Goal: Check status: Check status

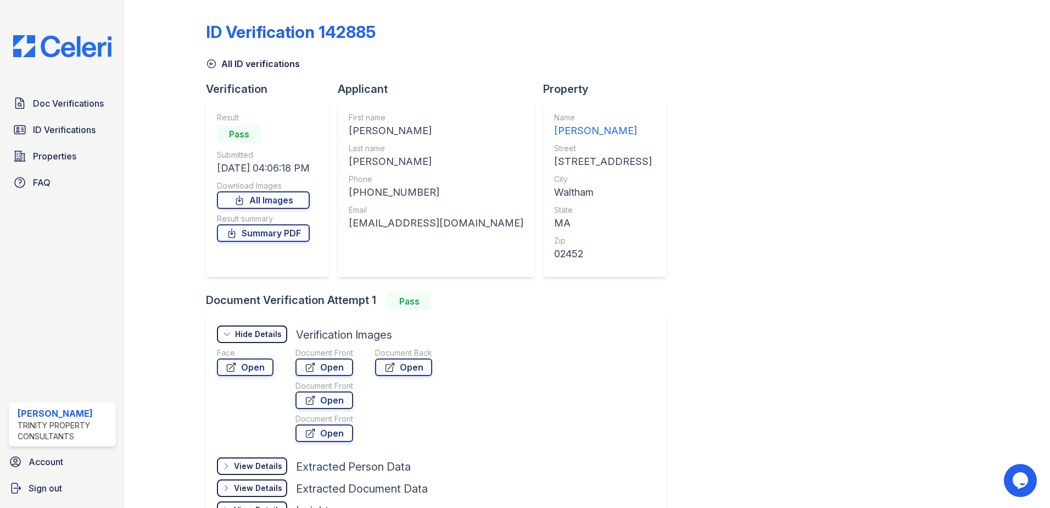
scroll to position [79, 0]
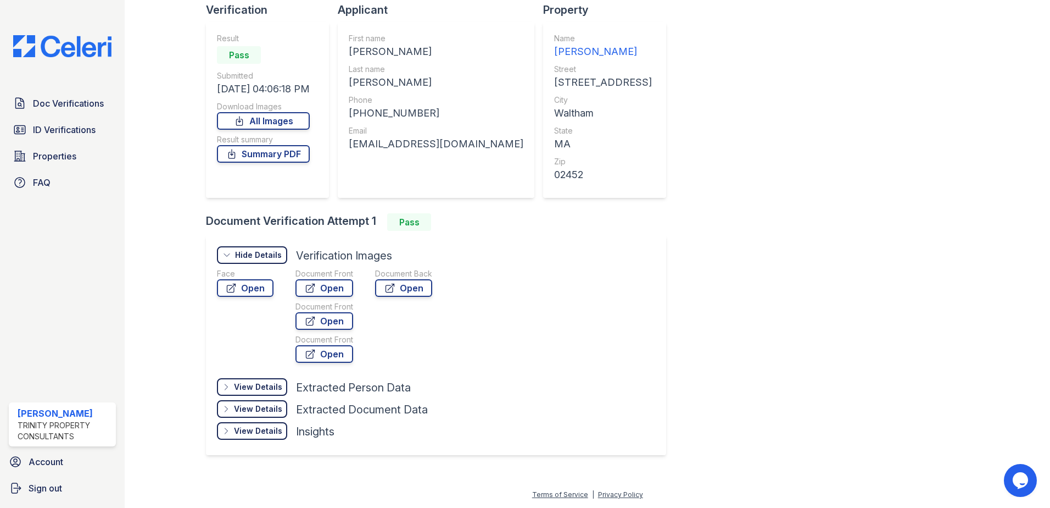
click at [734, 300] on div "ID Verification 142885 All ID verifications Verification Result Pass Submitted …" at bounding box center [587, 197] width 763 height 545
click at [59, 129] on span "ID Verifications" at bounding box center [64, 129] width 63 height 13
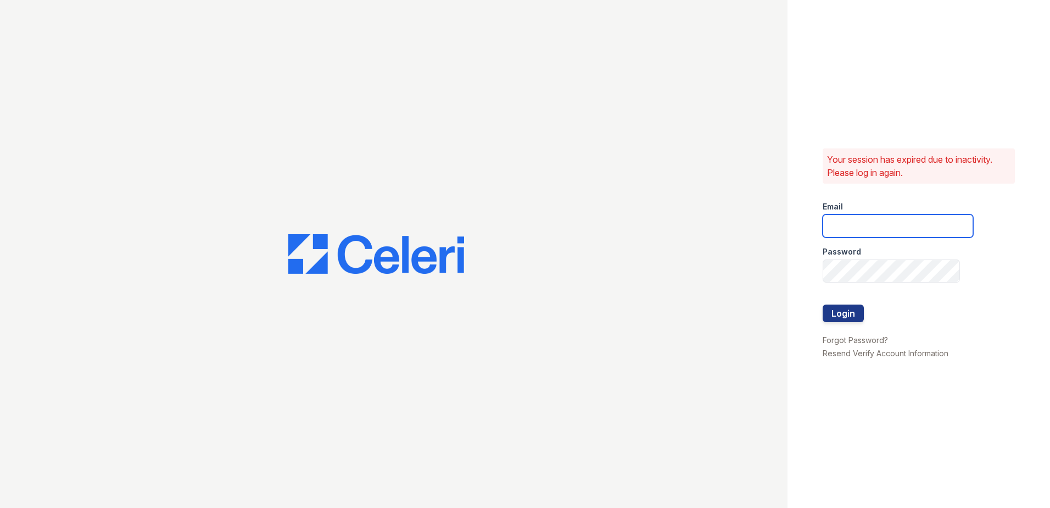
type input "renewwaltham@trinity-pm.com"
click at [837, 308] on button "Login" at bounding box center [843, 313] width 41 height 18
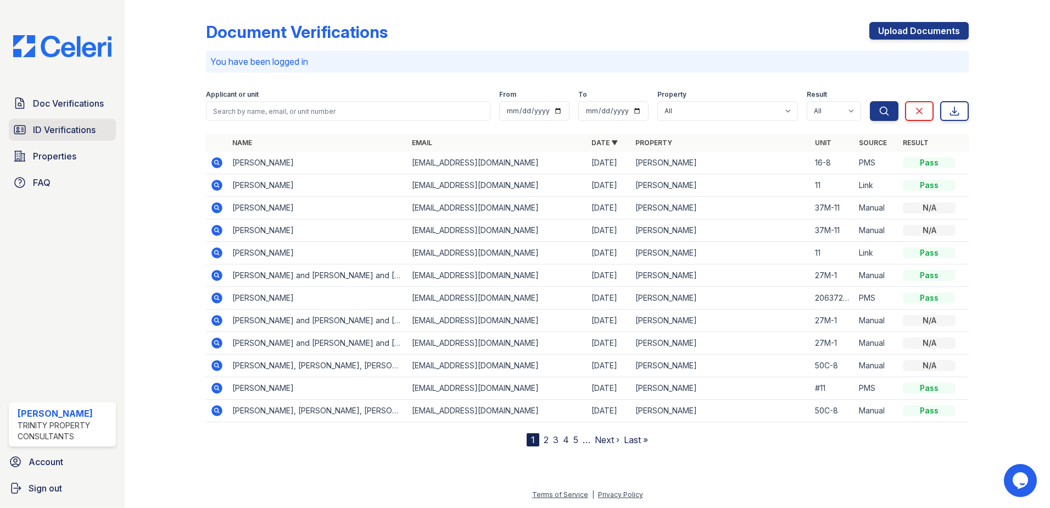
click at [71, 126] on span "ID Verifications" at bounding box center [64, 129] width 63 height 13
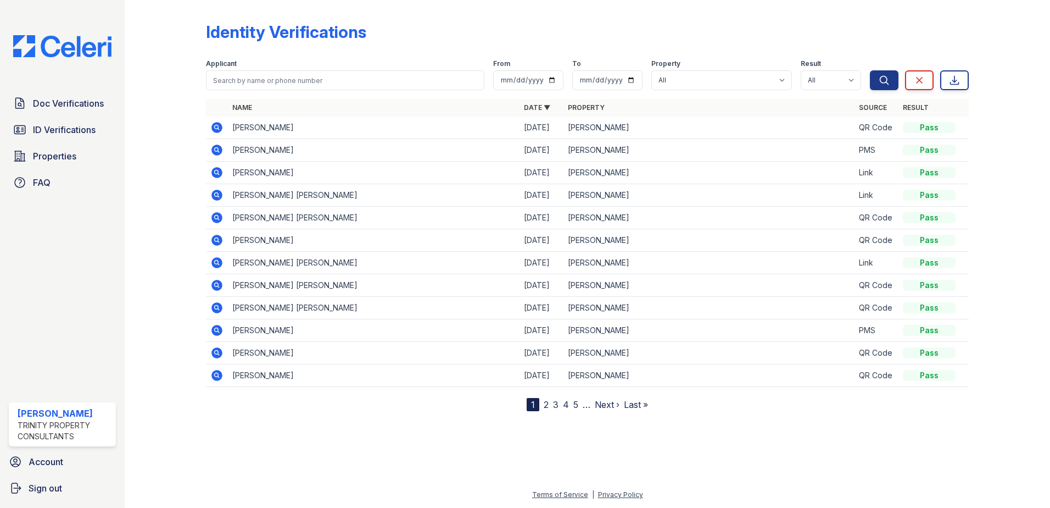
click at [213, 128] on icon at bounding box center [216, 127] width 11 height 11
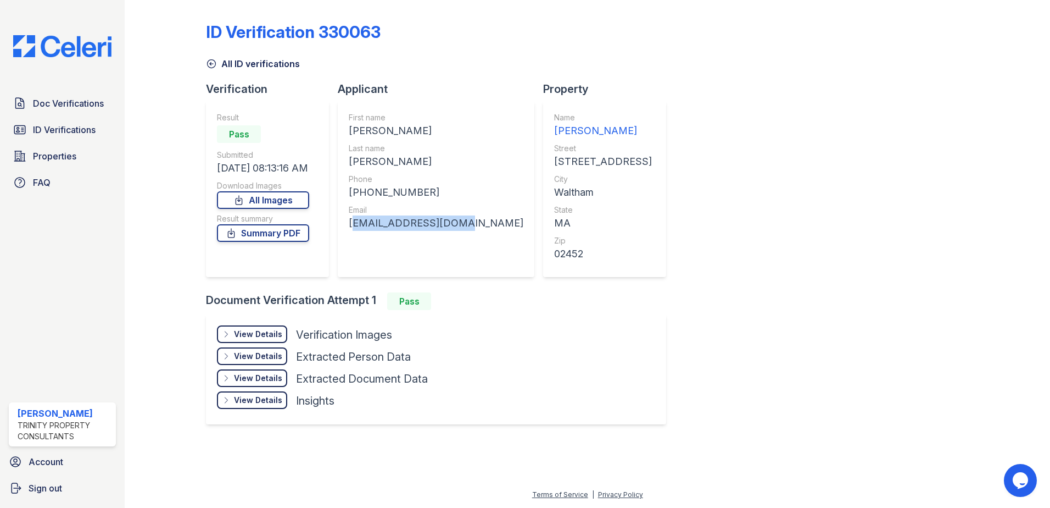
drag, startPoint x: 458, startPoint y: 224, endPoint x: 349, endPoint y: 224, distance: 109.3
click at [349, 224] on div "First name YVES CARMEL Last name BERROUET Phone +16173319409 Email ticarme52@gm…" at bounding box center [436, 189] width 197 height 176
drag, startPoint x: 349, startPoint y: 224, endPoint x: 362, endPoint y: 225, distance: 13.2
copy div "ticarme52@gmail.com"
click at [719, 428] on div "ID Verification 330063 All ID verifications Verification Result Pass Submitted …" at bounding box center [587, 221] width 763 height 435
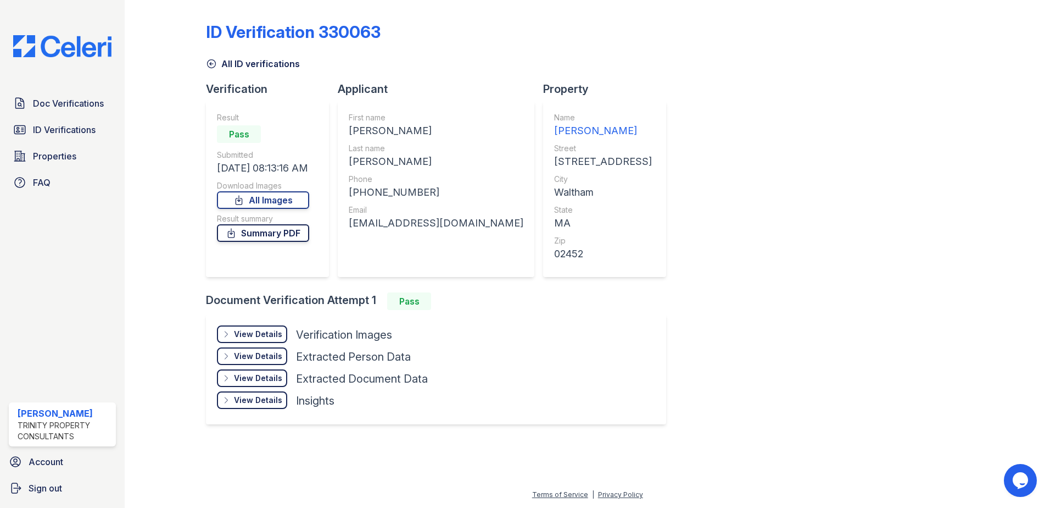
click at [246, 238] on link "Summary PDF" at bounding box center [263, 233] width 92 height 18
click at [247, 332] on div "View Details" at bounding box center [258, 333] width 48 height 11
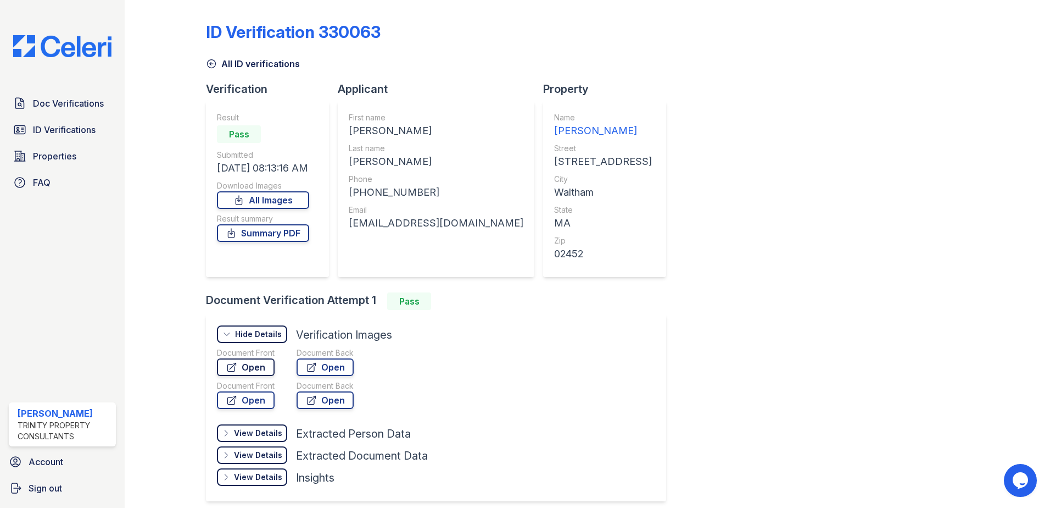
click at [244, 369] on link "Open" at bounding box center [246, 367] width 58 height 18
drag, startPoint x: 667, startPoint y: 252, endPoint x: 687, endPoint y: 174, distance: 80.5
click at [668, 252] on div "ID Verification 330063 All ID verifications Verification Result Pass Submitted …" at bounding box center [587, 260] width 763 height 512
click at [887, 333] on div "ID Verification 330063 All ID verifications Verification Result Pass Submitted …" at bounding box center [587, 260] width 763 height 512
click at [565, 409] on div "View Details Details Hide Details Details Verification Images Document Front Op…" at bounding box center [436, 407] width 460 height 187
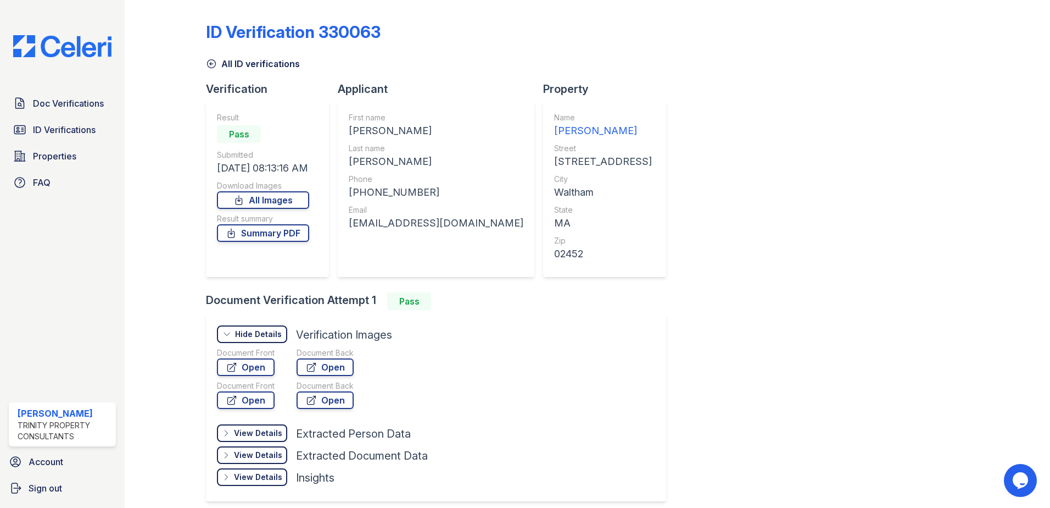
click at [677, 229] on div "ID Verification 330063 All ID verifications Verification Result Pass Submitted …" at bounding box center [587, 260] width 763 height 512
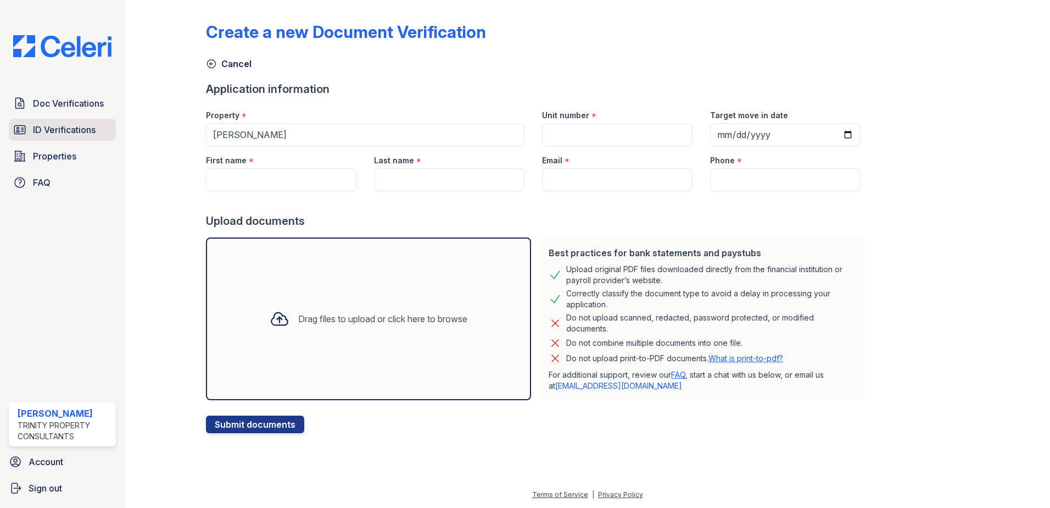
click at [82, 134] on span "ID Verifications" at bounding box center [64, 129] width 63 height 13
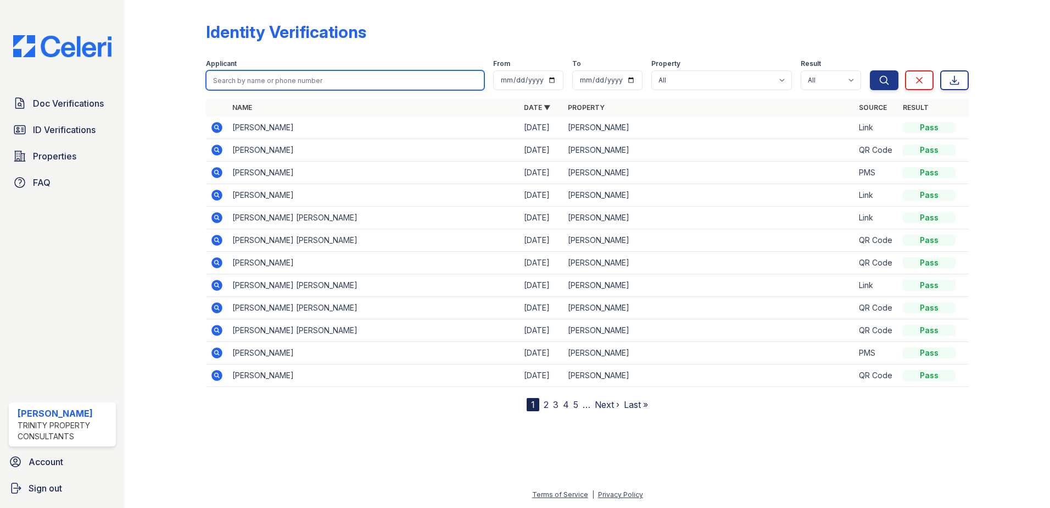
click at [245, 83] on input "search" at bounding box center [345, 80] width 279 height 20
type input "jose"
click at [870, 70] on button "Search" at bounding box center [884, 80] width 29 height 20
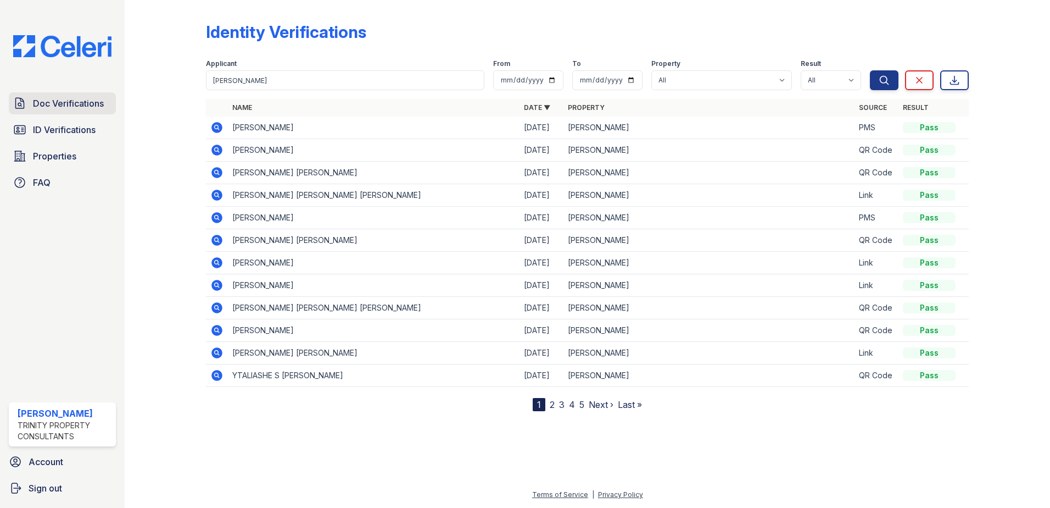
click at [86, 99] on span "Doc Verifications" at bounding box center [68, 103] width 71 height 13
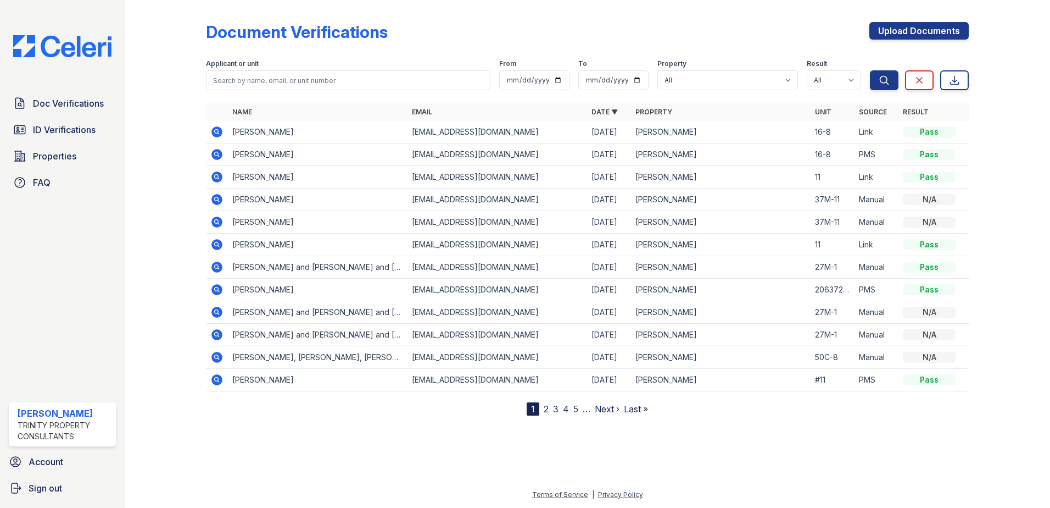
click at [216, 180] on icon at bounding box center [216, 176] width 11 height 11
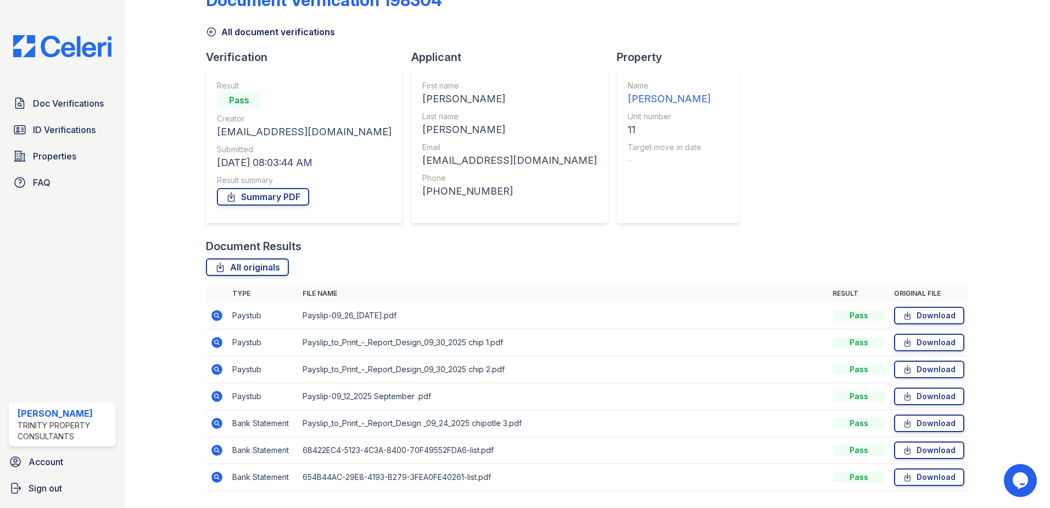
scroll to position [63, 0]
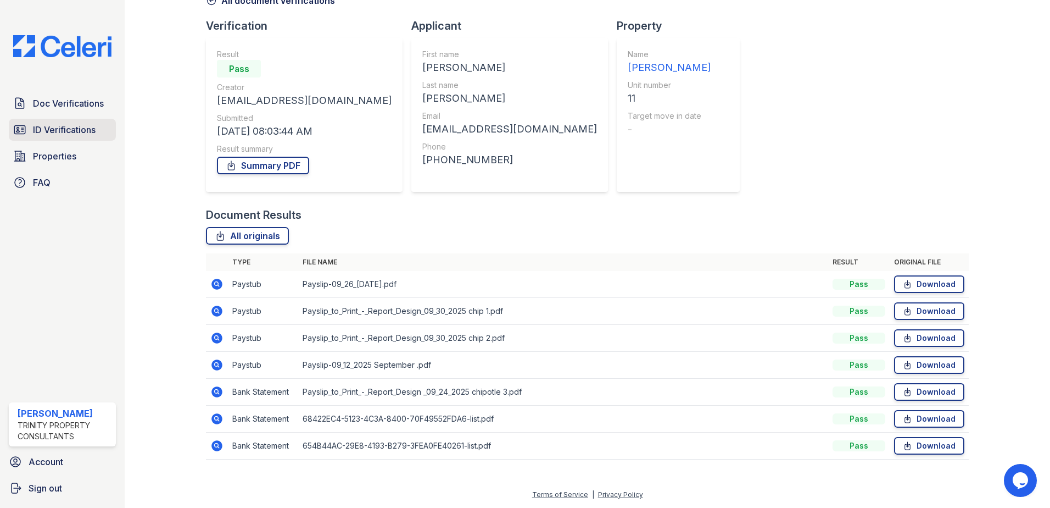
click at [75, 130] on span "ID Verifications" at bounding box center [64, 129] width 63 height 13
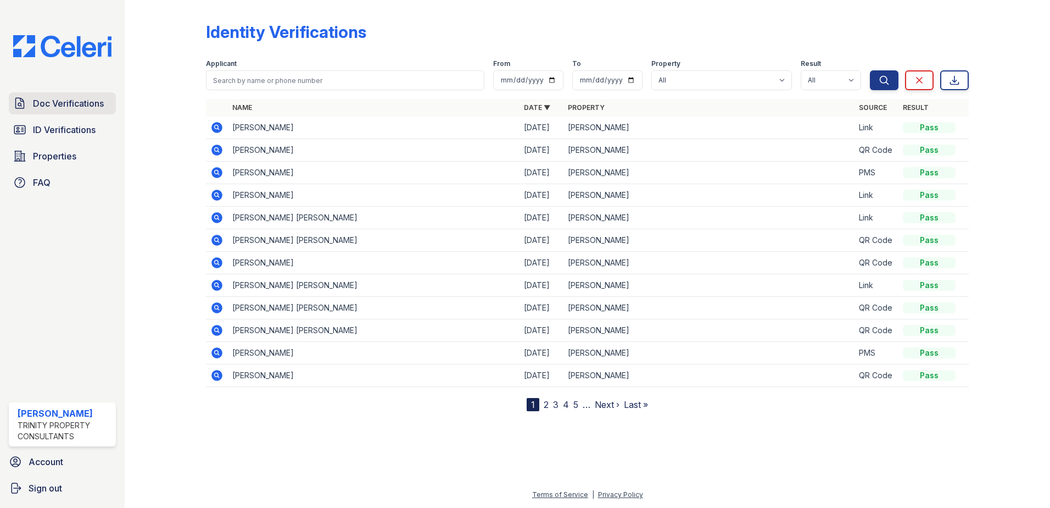
click at [73, 100] on span "Doc Verifications" at bounding box center [68, 103] width 71 height 13
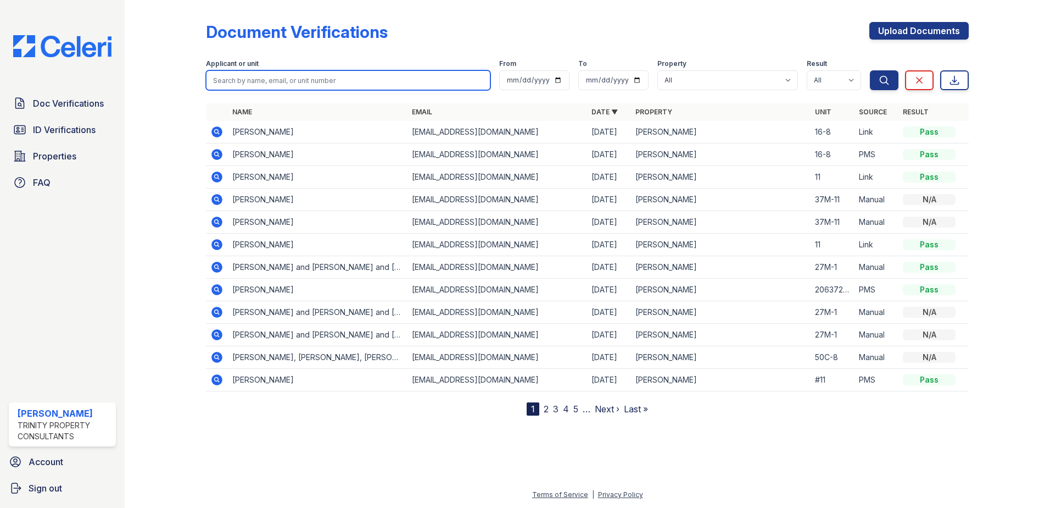
click at [278, 77] on input "search" at bounding box center [348, 80] width 285 height 20
type input "jose"
click at [870, 70] on button "Search" at bounding box center [884, 80] width 29 height 20
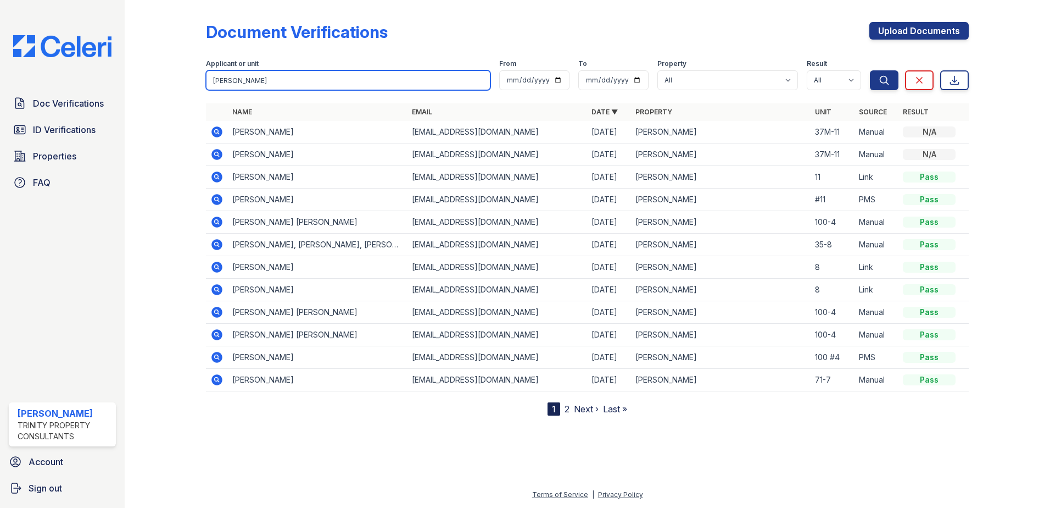
drag, startPoint x: 237, startPoint y: 83, endPoint x: 60, endPoint y: 60, distance: 178.4
click at [63, 60] on div "Doc Verifications ID Verifications Properties FAQ ReNew Waltham Trinity Propert…" at bounding box center [525, 254] width 1050 height 508
click at [150, 151] on div at bounding box center [174, 209] width 64 height 411
click at [218, 135] on icon at bounding box center [216, 131] width 11 height 11
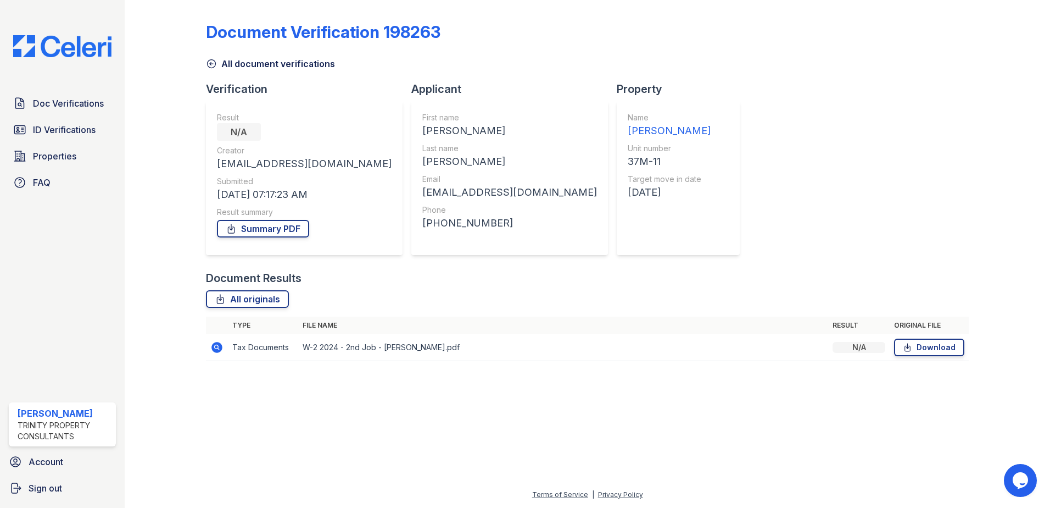
click at [214, 350] on icon at bounding box center [216, 347] width 11 height 11
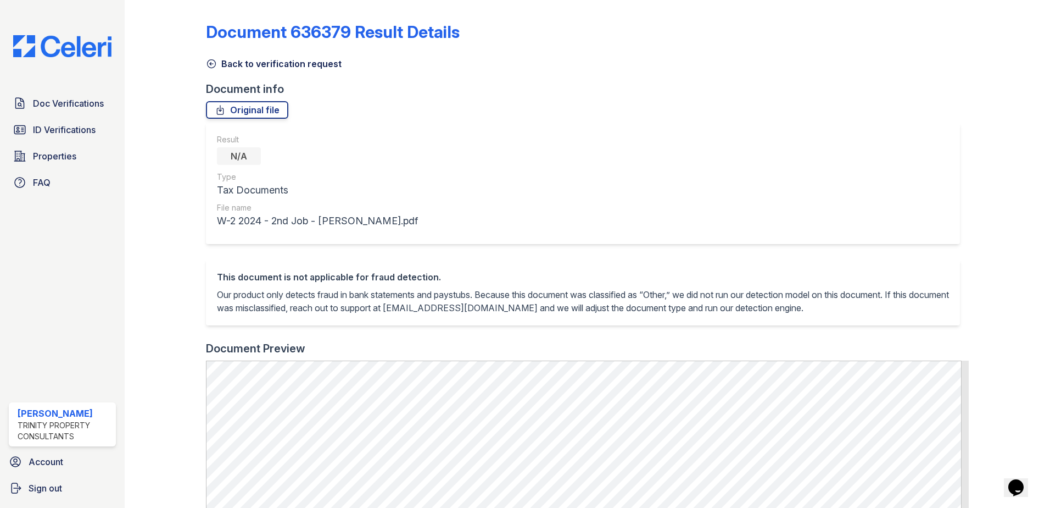
click at [208, 62] on icon at bounding box center [211, 63] width 11 height 11
